Goal: Task Accomplishment & Management: Use online tool/utility

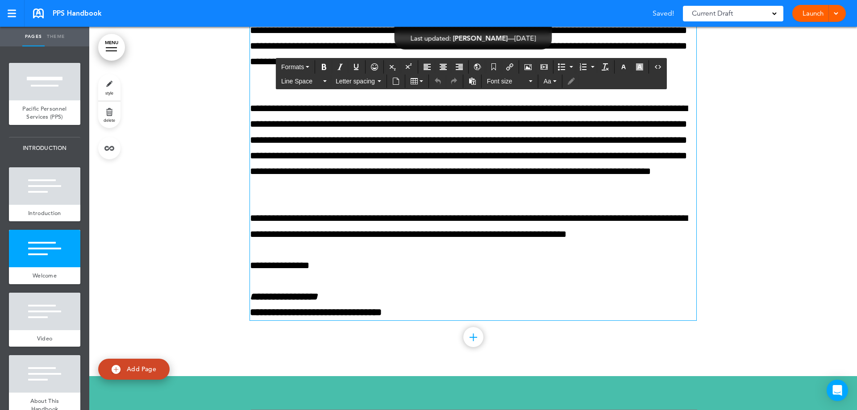
click at [342, 293] on p "**********" at bounding box center [473, 304] width 447 height 31
click at [831, 87] on div at bounding box center [473, 108] width 768 height 536
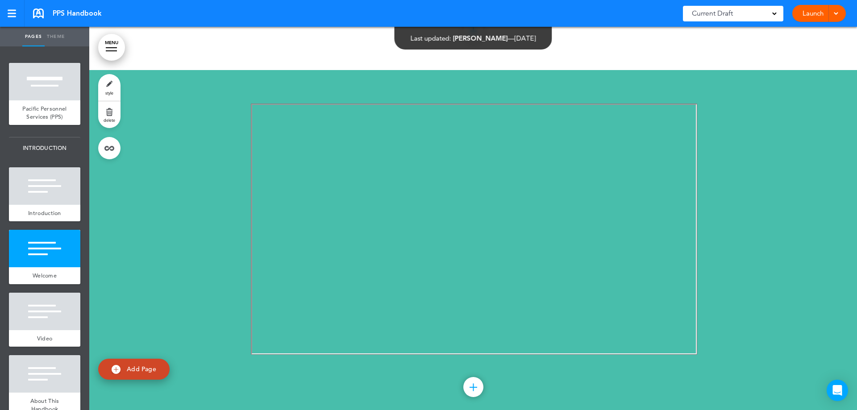
scroll to position [999, 0]
